Goal: Information Seeking & Learning: Learn about a topic

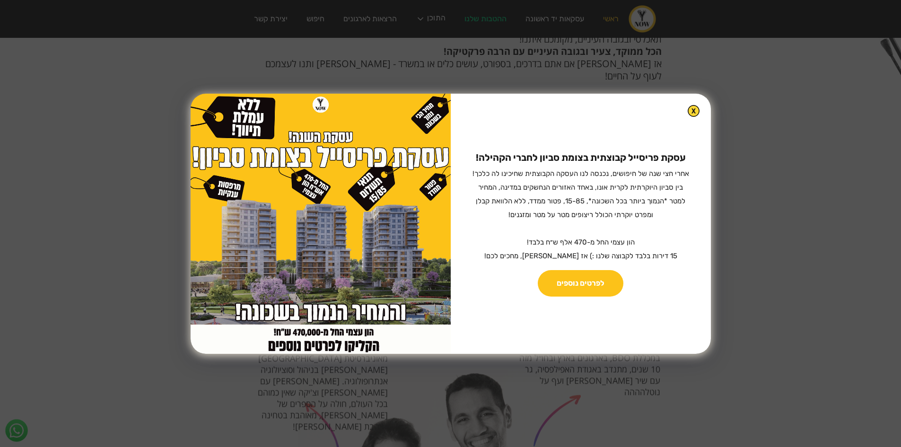
scroll to position [851, 0]
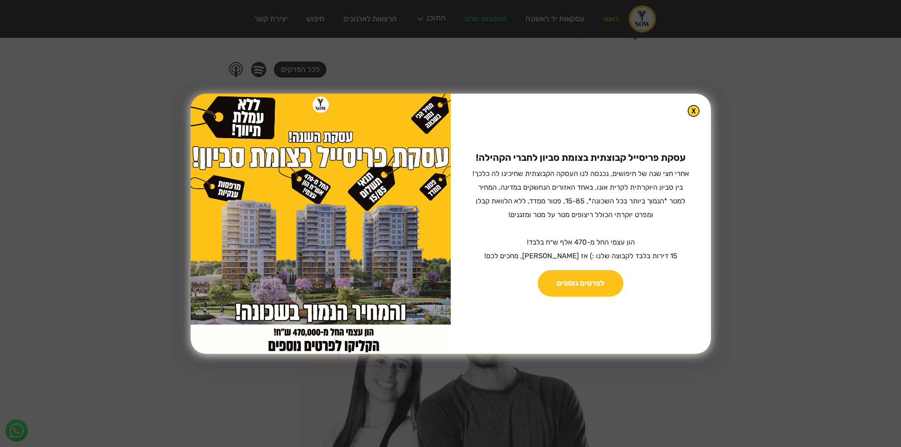
click at [610, 242] on sub "אחרי חצי שנה של חיפושים, נכנסה לנו העסקה הקבוצתית שחיכינו לה כלכך! בין סביון הי…" at bounding box center [580, 214] width 217 height 91
click at [602, 255] on sub "אחרי חצי שנה של חיפושים, נכנסה לנו העסקה הקבוצתית שחיכינו לה כלכך! בין סביון הי…" at bounding box center [580, 214] width 217 height 91
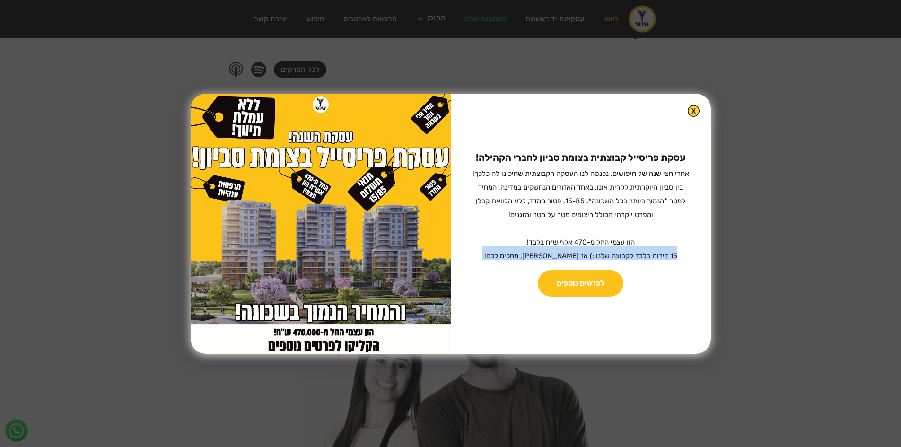
click at [602, 255] on sub "אחרי חצי שנה של חיפושים, נכנסה לנו העסקה הקבוצתית שחיכינו לה כלכך! בין סביון הי…" at bounding box center [580, 214] width 217 height 91
click at [688, 112] on img at bounding box center [693, 110] width 11 height 11
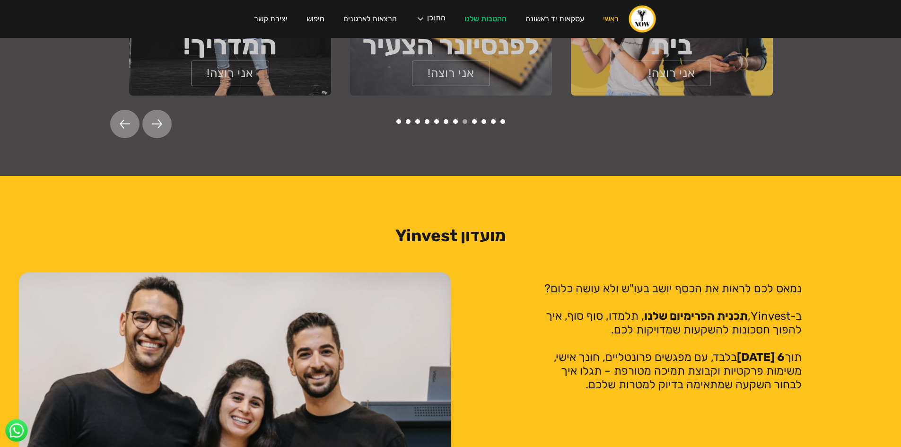
scroll to position [1797, 0]
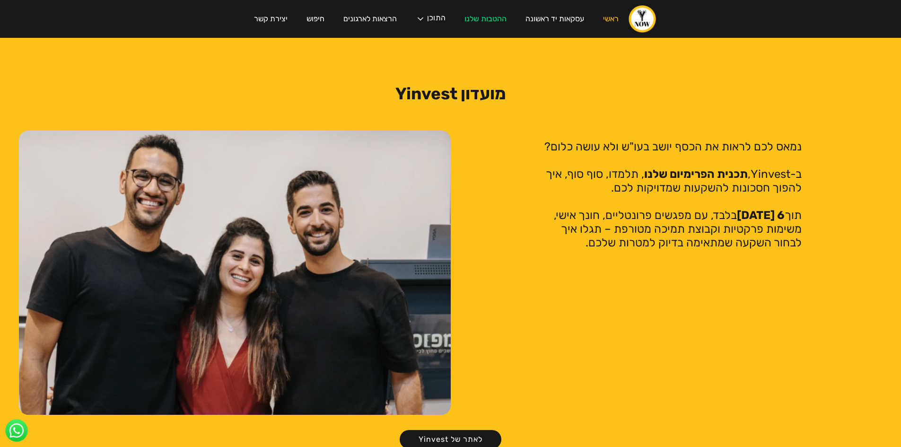
click at [710, 140] on p "נמאס לכם לראות את הכסף יושב בעו"ש ולא עושה כלום? ‍ ב-Yinvest, תכנית הפרימיום של…" at bounding box center [671, 195] width 260 height 110
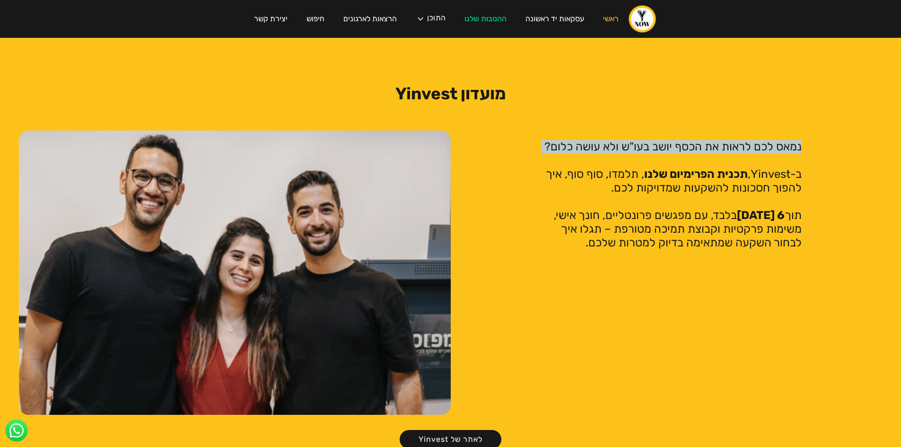
click at [710, 140] on p "נמאס לכם לראות את הכסף יושב בעו"ש ולא עושה כלום? ‍ ב-Yinvest, תכנית הפרימיום של…" at bounding box center [671, 195] width 260 height 110
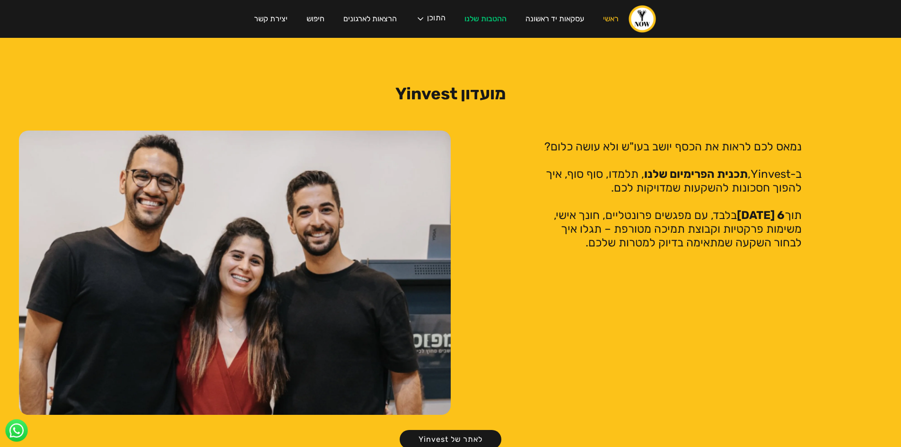
click at [727, 208] on p "נמאס לכם לראות את הכסף יושב בעו"ש ולא עושה כלום? ‍ ב-Yinvest, תכנית הפרימיום של…" at bounding box center [671, 195] width 260 height 110
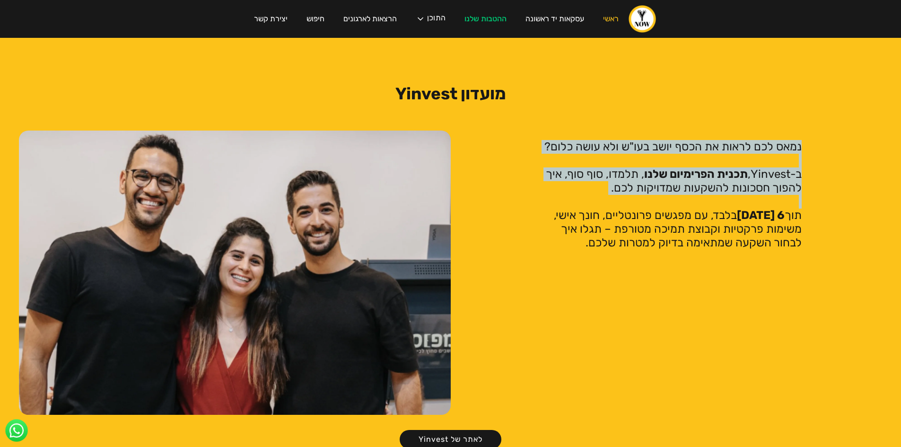
click at [727, 208] on p "נמאס לכם לראות את הכסף יושב בעו"ש ולא עושה כלום? ‍ ב-Yinvest, תכנית הפרימיום של…" at bounding box center [671, 195] width 260 height 110
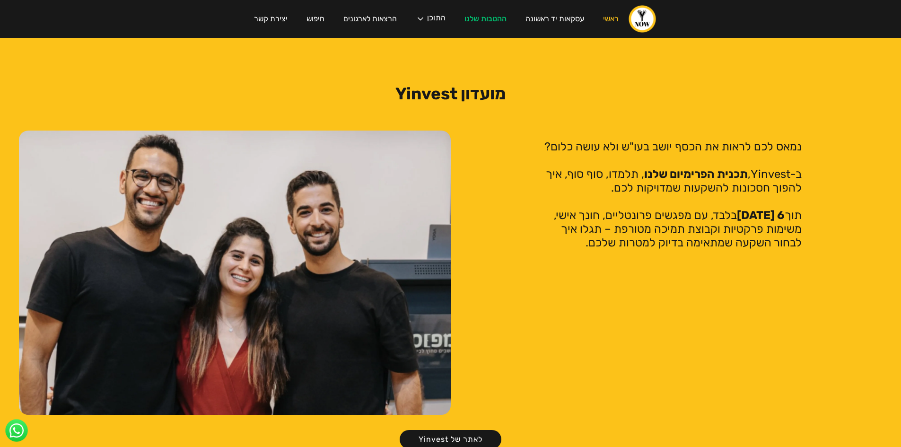
click at [733, 185] on p "נמאס לכם לראות את הכסף יושב בעו"ש ולא עושה כלום? ‍ ב-Yinvest, תכנית הפרימיום של…" at bounding box center [671, 195] width 260 height 110
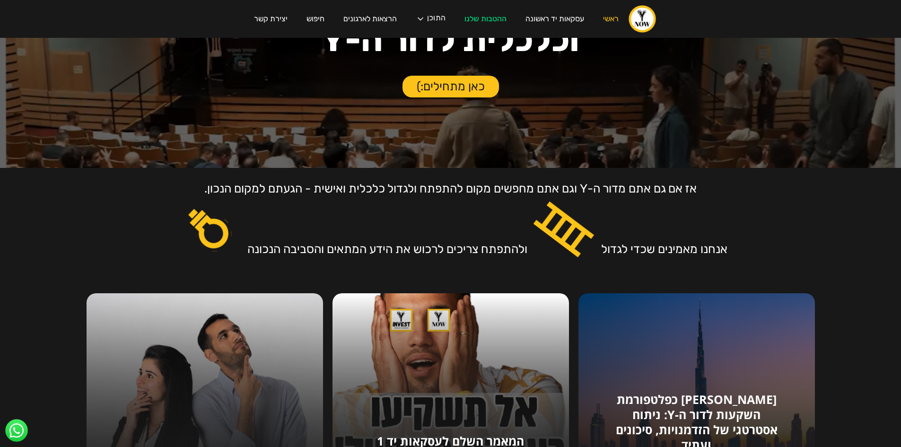
scroll to position [0, 0]
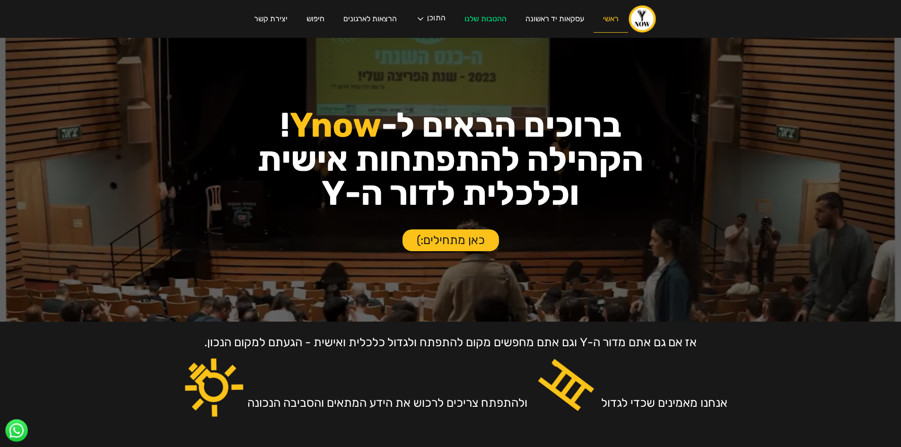
click at [608, 14] on link "ראשי" at bounding box center [611, 19] width 35 height 27
click at [473, 17] on link "ההטבות שלנו" at bounding box center [485, 19] width 61 height 27
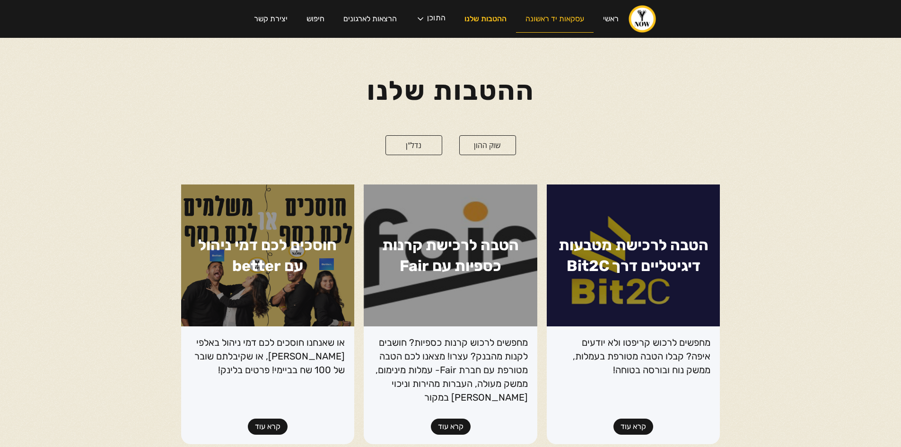
click at [547, 14] on link "עסקאות יד ראשונה" at bounding box center [555, 19] width 78 height 27
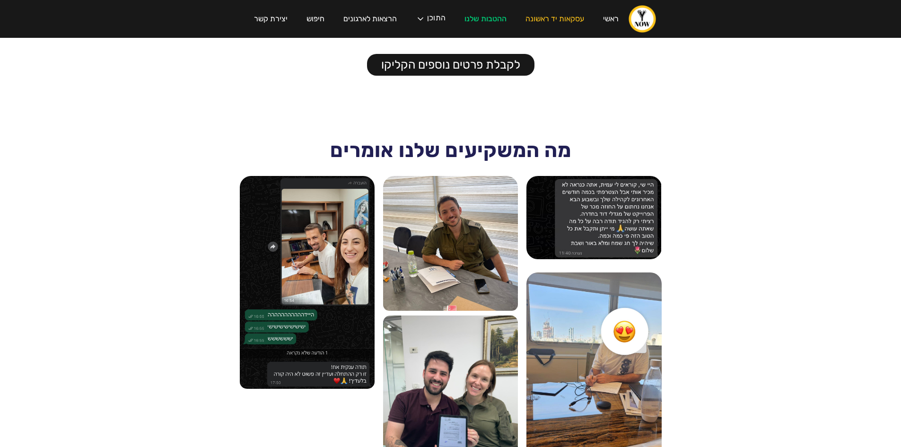
scroll to position [899, 0]
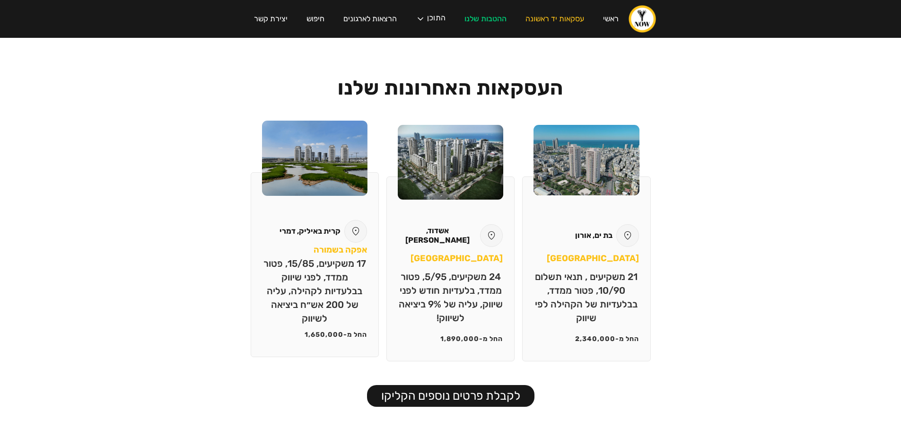
click at [327, 208] on div "קרית [PERSON_NAME], [PERSON_NAME] בשמורה 17 משקיעים, 15/85, פטור ממדד, לפני שיו…" at bounding box center [315, 264] width 128 height 185
click at [325, 229] on div "קרית באיליק, דמרי" at bounding box center [309, 231] width 61 height 9
click at [334, 247] on h3 "אפקה בשמורה" at bounding box center [340, 250] width 53 height 14
click at [335, 267] on p "17 משקיעים, 15/85, פטור ממדד, לפני שיווק בבלעדיות לקהילה, עליה של 200 אש״ח ביצי…" at bounding box center [314, 291] width 105 height 69
click at [343, 321] on p "17 משקיעים, 15/85, פטור ממדד, לפני שיווק בבלעדיות לקהילה, עליה של 200 אש״ח ביצי…" at bounding box center [314, 291] width 105 height 69
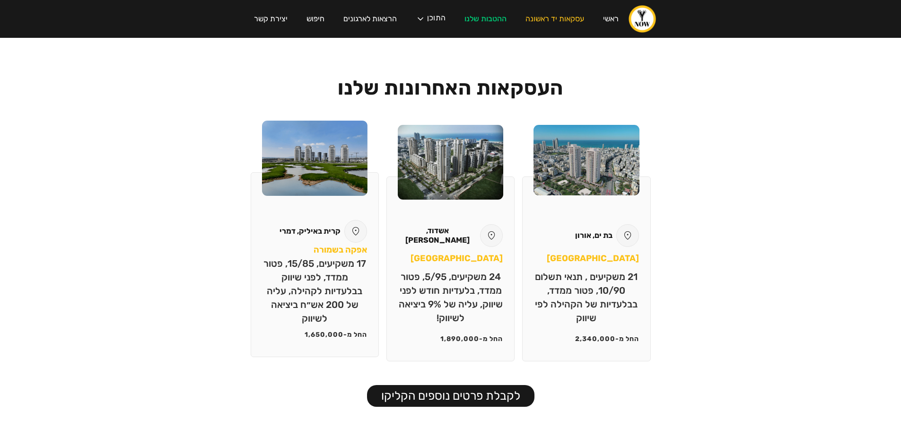
drag, startPoint x: 343, startPoint y: 327, endPoint x: 353, endPoint y: 201, distance: 126.7
click at [344, 327] on div "קרית [PERSON_NAME], [PERSON_NAME] בשמורה 17 משקיעים, 15/85, פטור ממדד, לפני שיו…" at bounding box center [315, 264] width 128 height 185
click at [353, 183] on img at bounding box center [314, 158] width 105 height 75
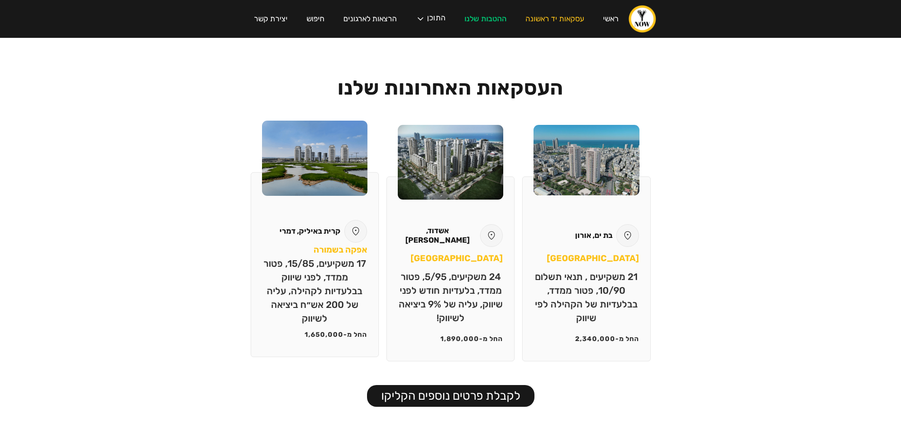
click at [353, 183] on img at bounding box center [314, 158] width 105 height 75
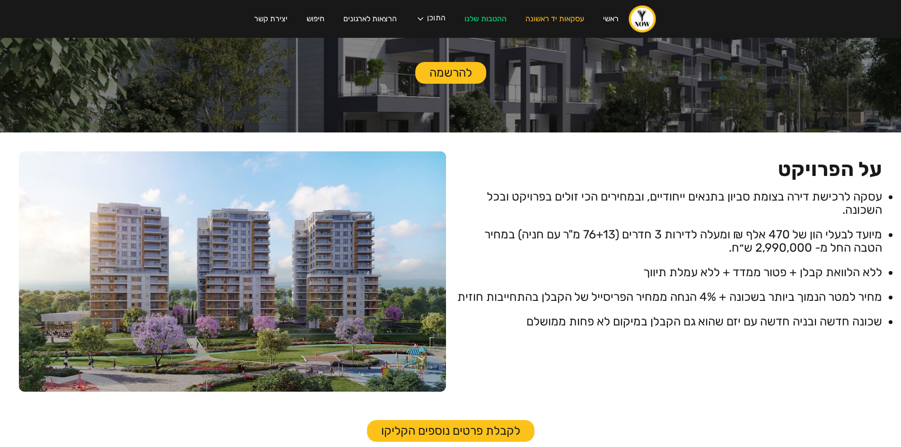
scroll to position [0, 0]
